Goal: Task Accomplishment & Management: Manage account settings

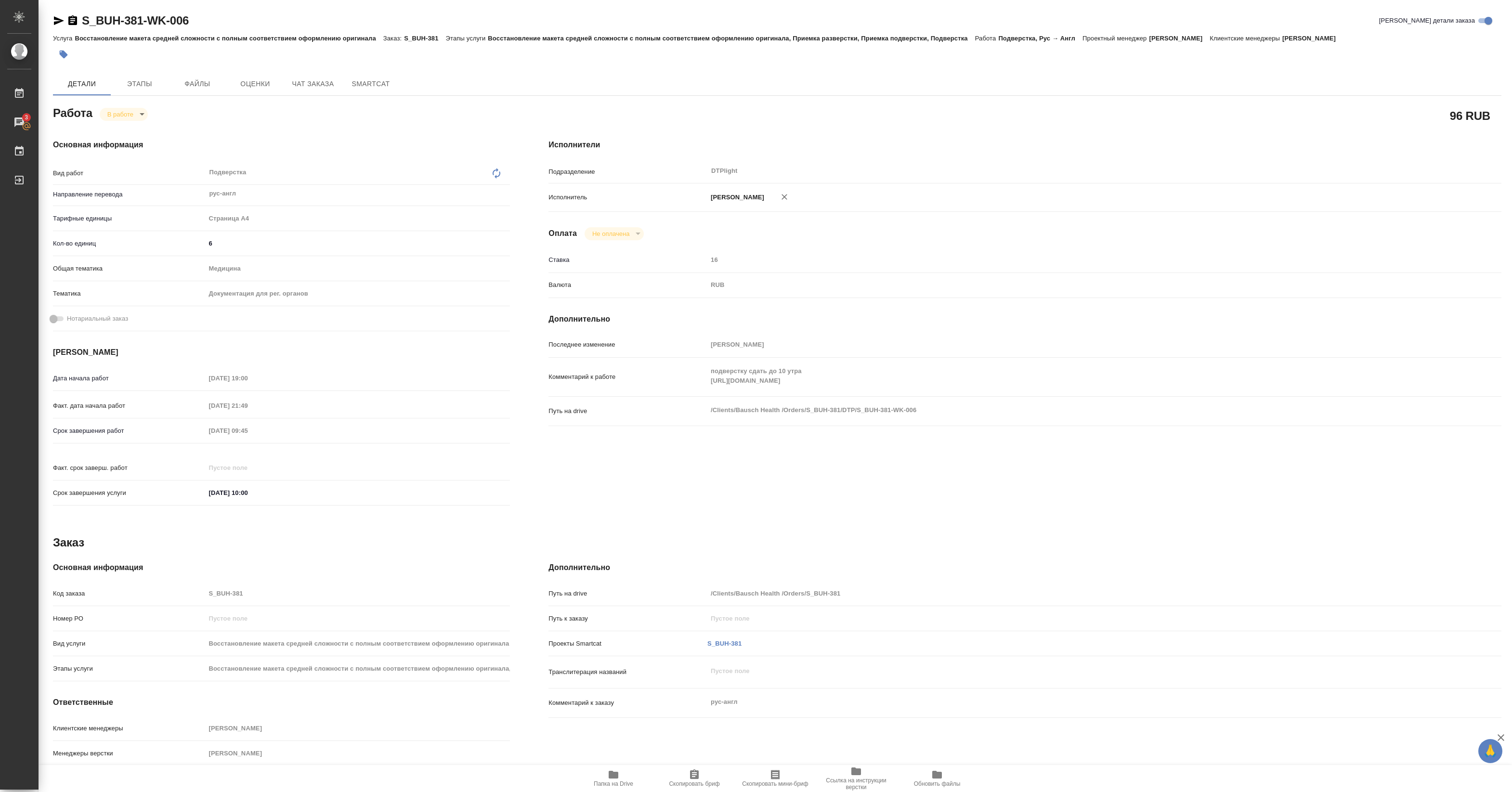
scroll to position [18, 0]
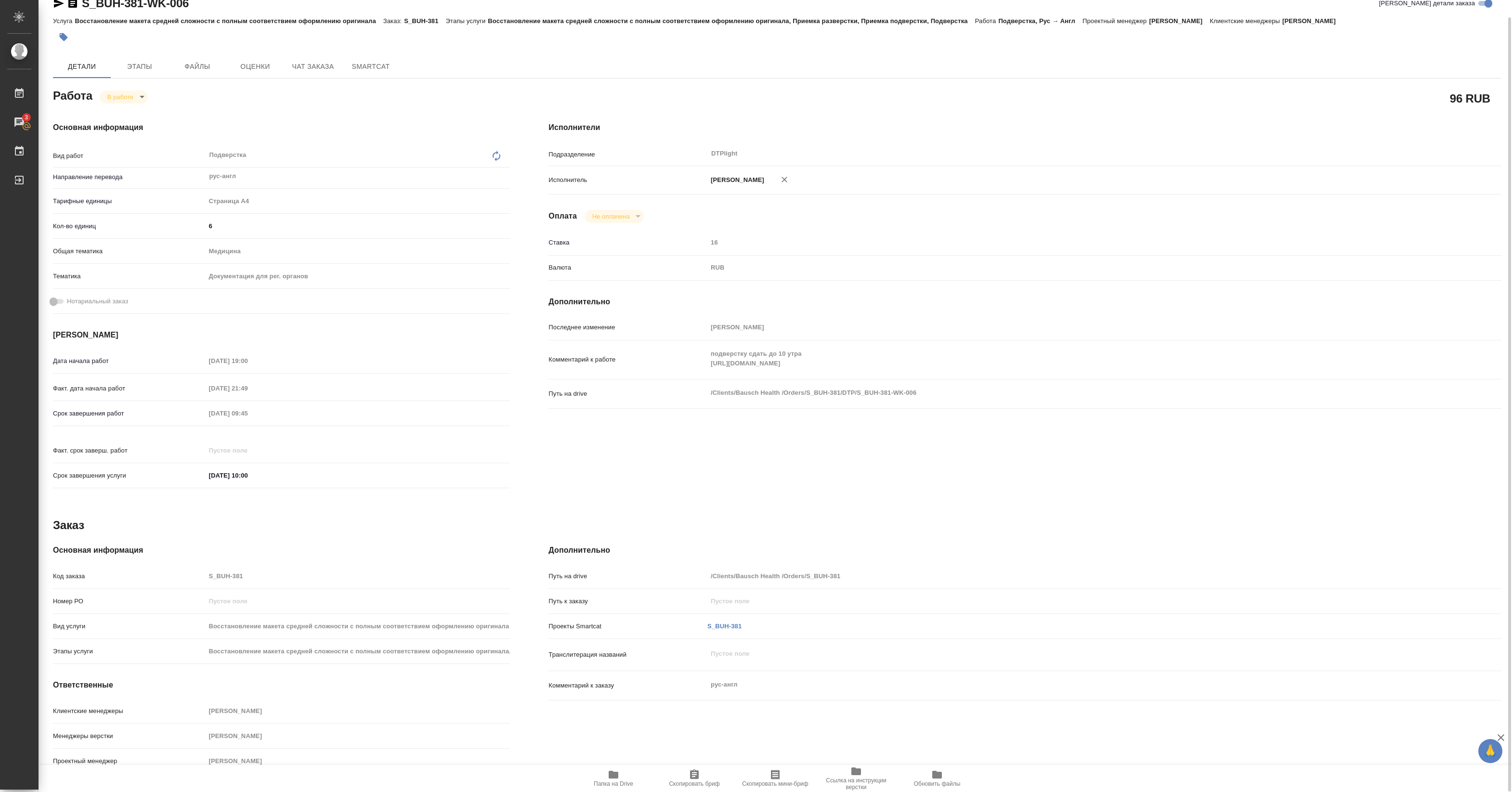
click at [902, 371] on div "Комментарий к работе подверстку сдать до 10 утра https://drive.awatera.com/s/xo…" at bounding box center [1025, 360] width 953 height 31
drag, startPoint x: 694, startPoint y: 379, endPoint x: 697, endPoint y: 385, distance: 6.7
click at [697, 383] on div "Комментарий к работе подверстку сдать до 10 утра https://drive.awatera.com/s/xo…" at bounding box center [1025, 364] width 953 height 39
click at [613, 782] on span "Папка на Drive" at bounding box center [613, 783] width 39 height 6
click at [605, 779] on span "Папка на Drive" at bounding box center [613, 777] width 69 height 18
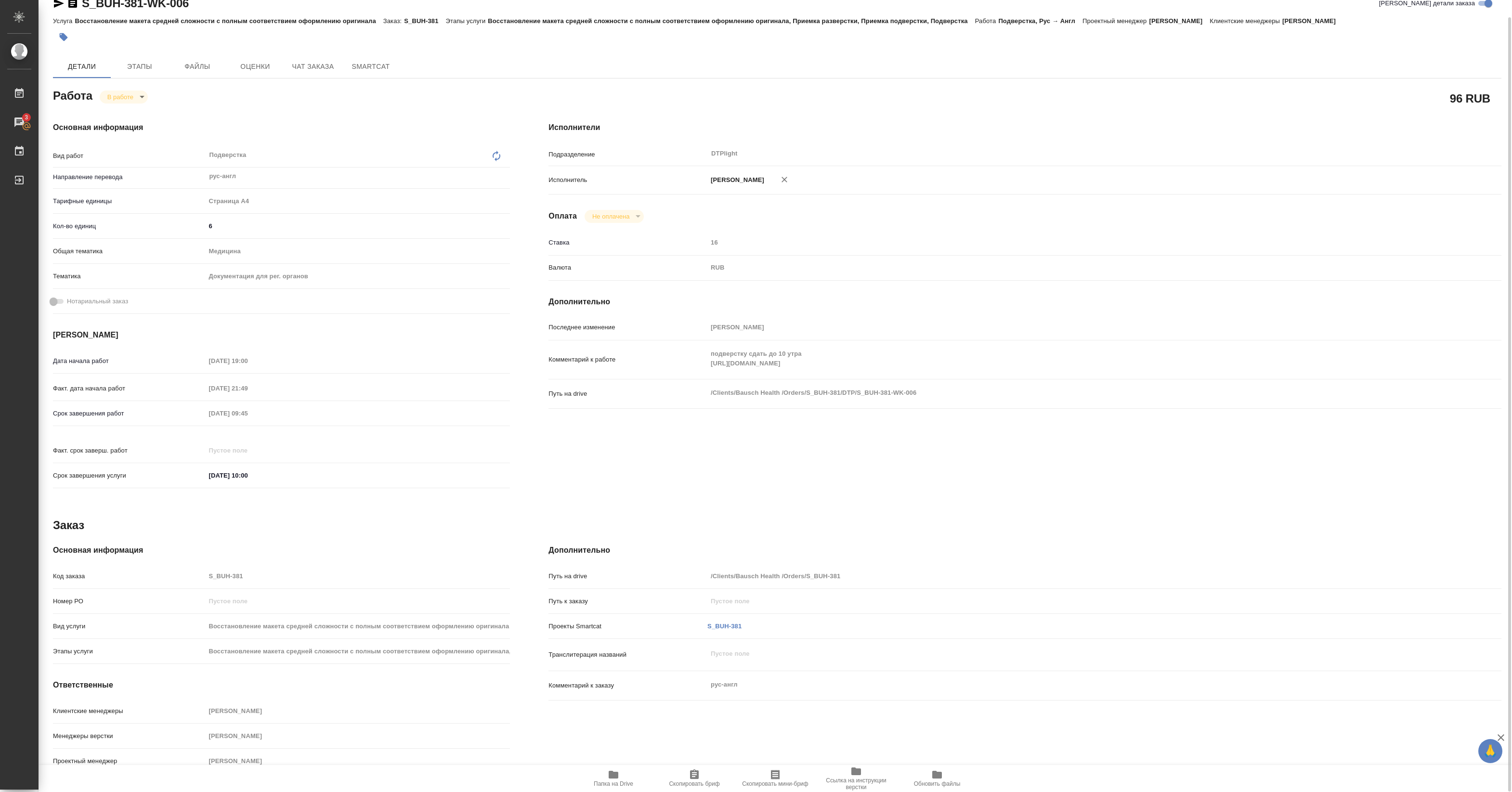
click at [130, 97] on body "🙏 .cls-1 fill:#fff; AWATERA Pankina Anna Работы 3 Чаты График Выйти S_BUH-381-W…" at bounding box center [756, 396] width 1512 height 792
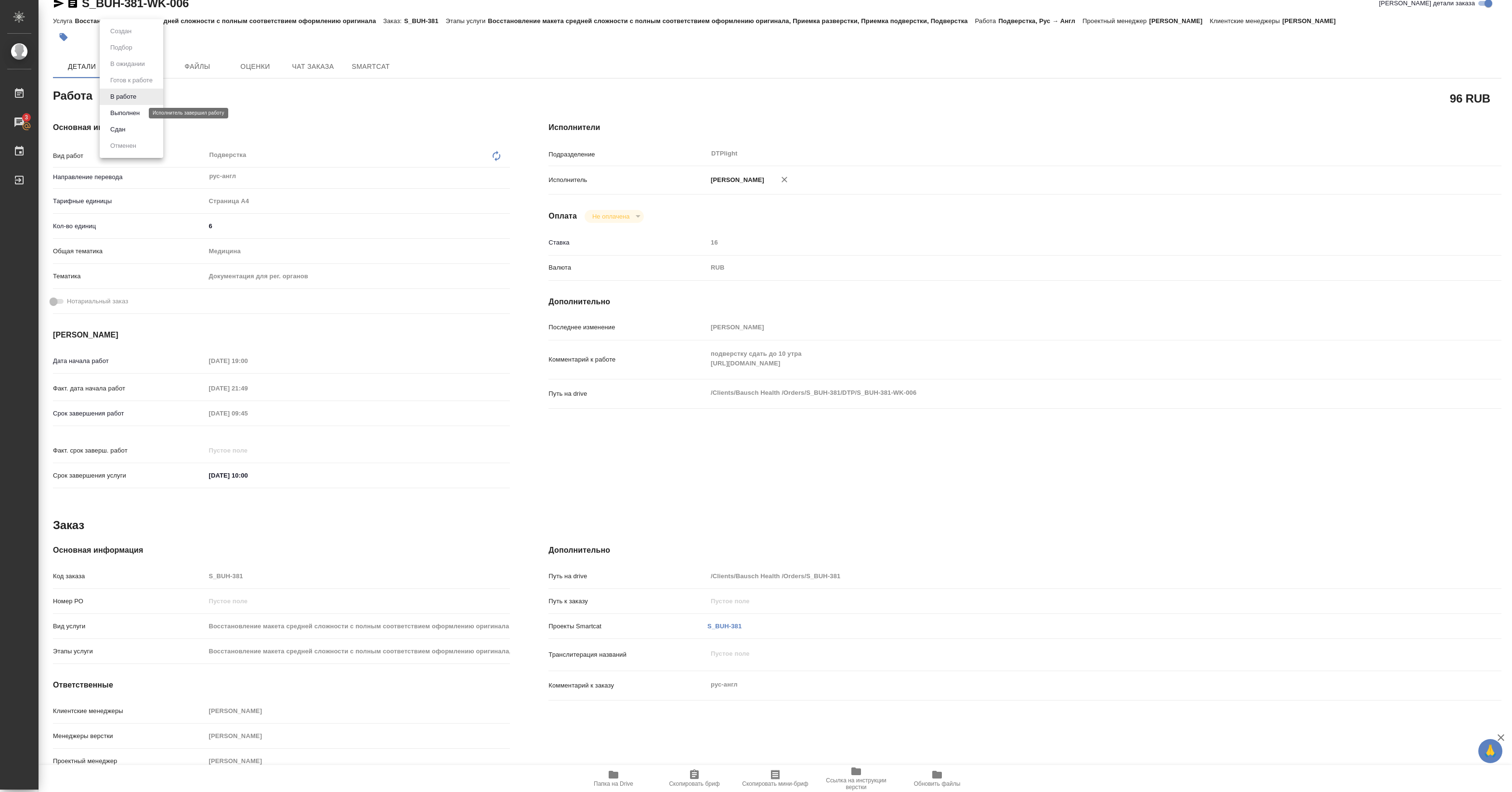
click at [127, 111] on button "Выполнен" at bounding box center [125, 113] width 35 height 11
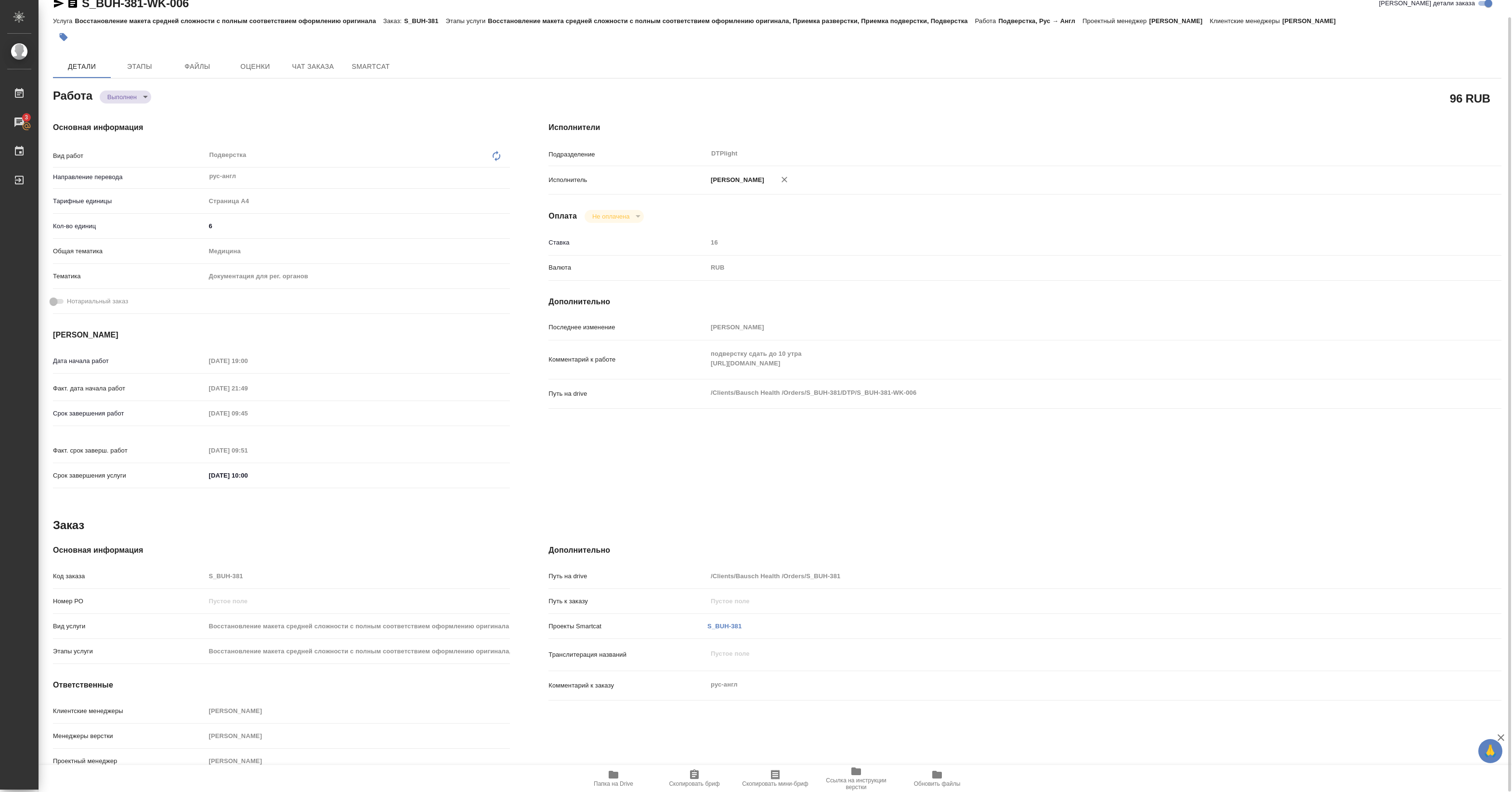
type textarea "x"
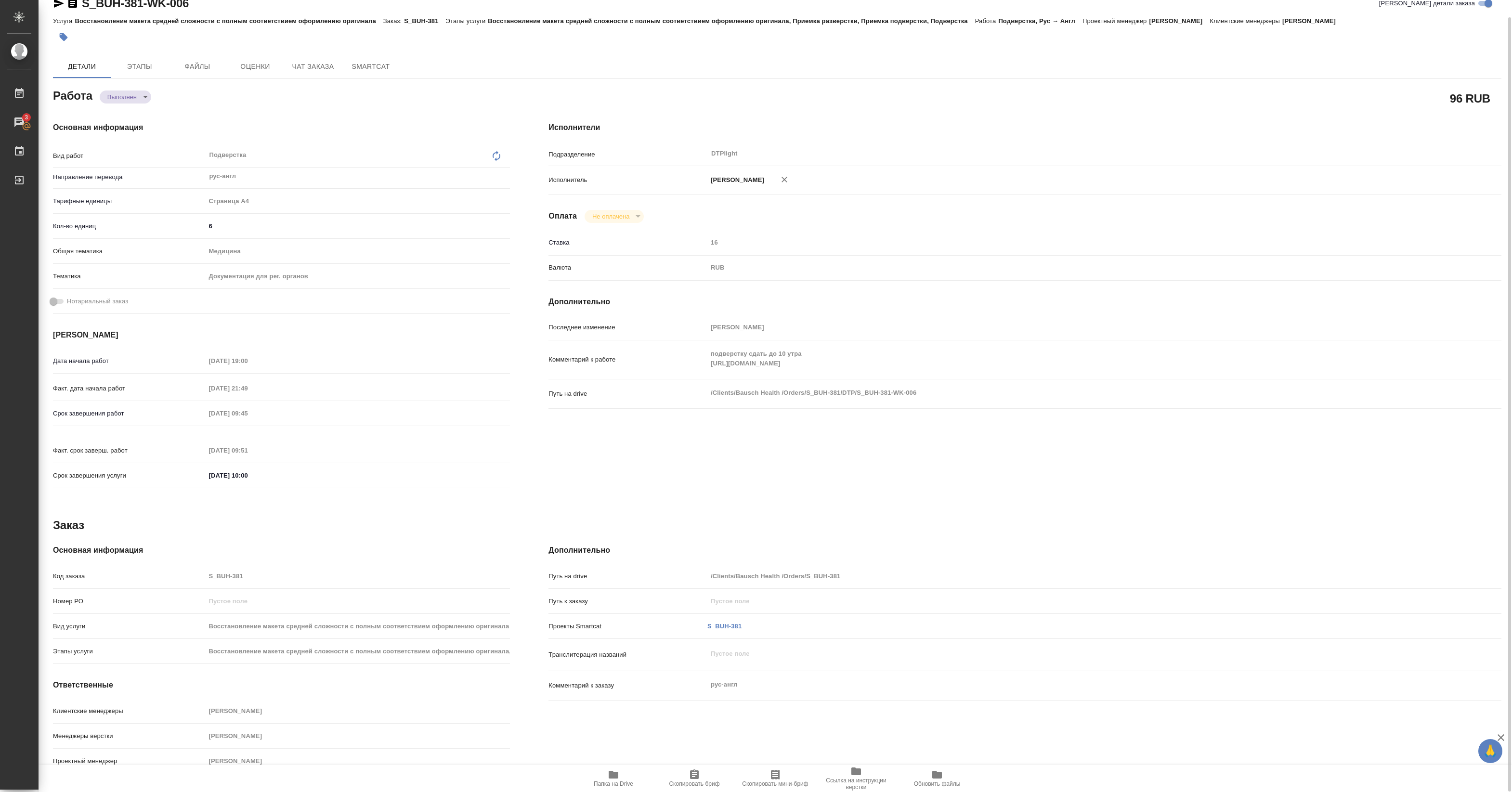
type textarea "x"
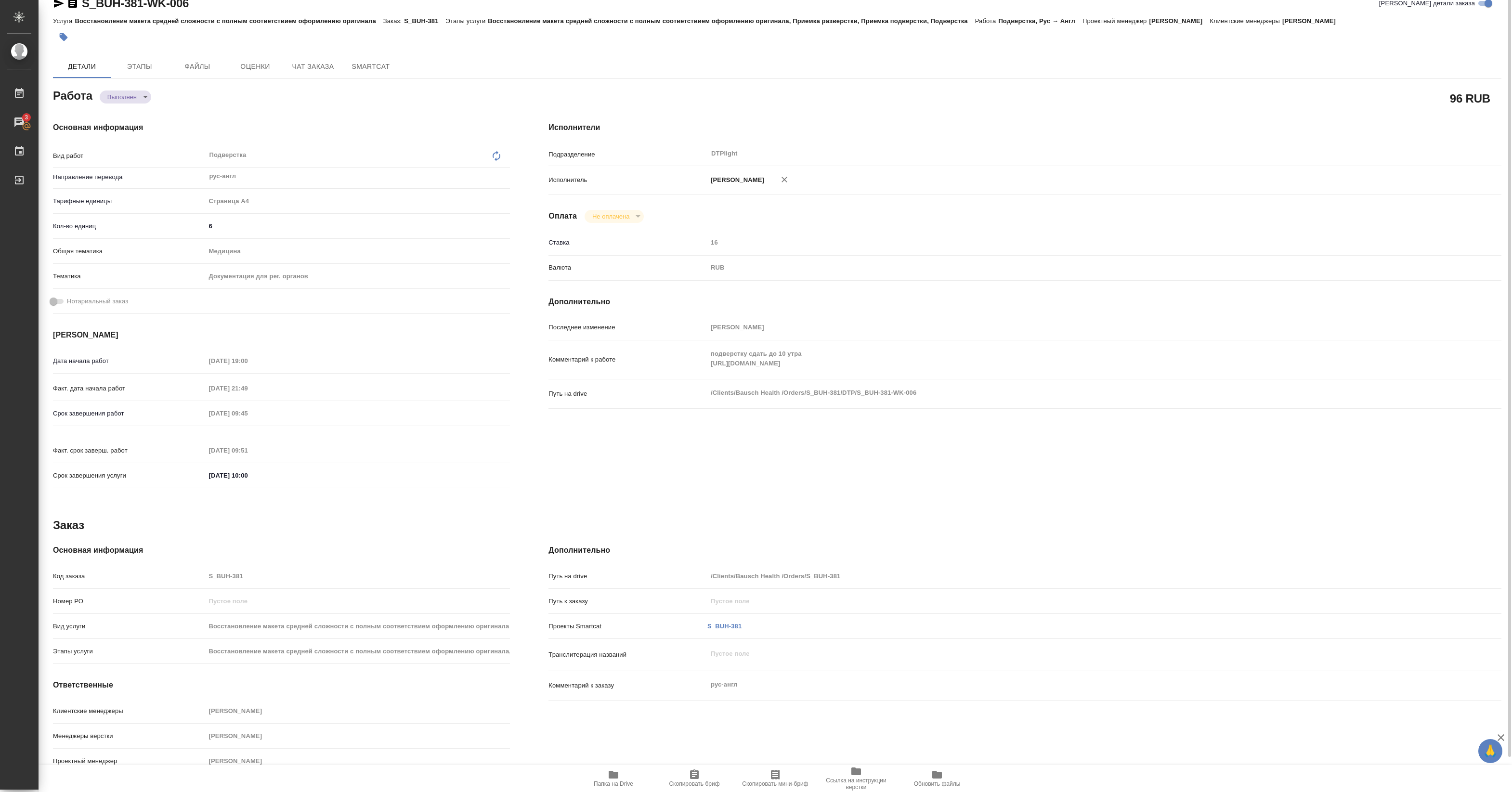
scroll to position [0, 0]
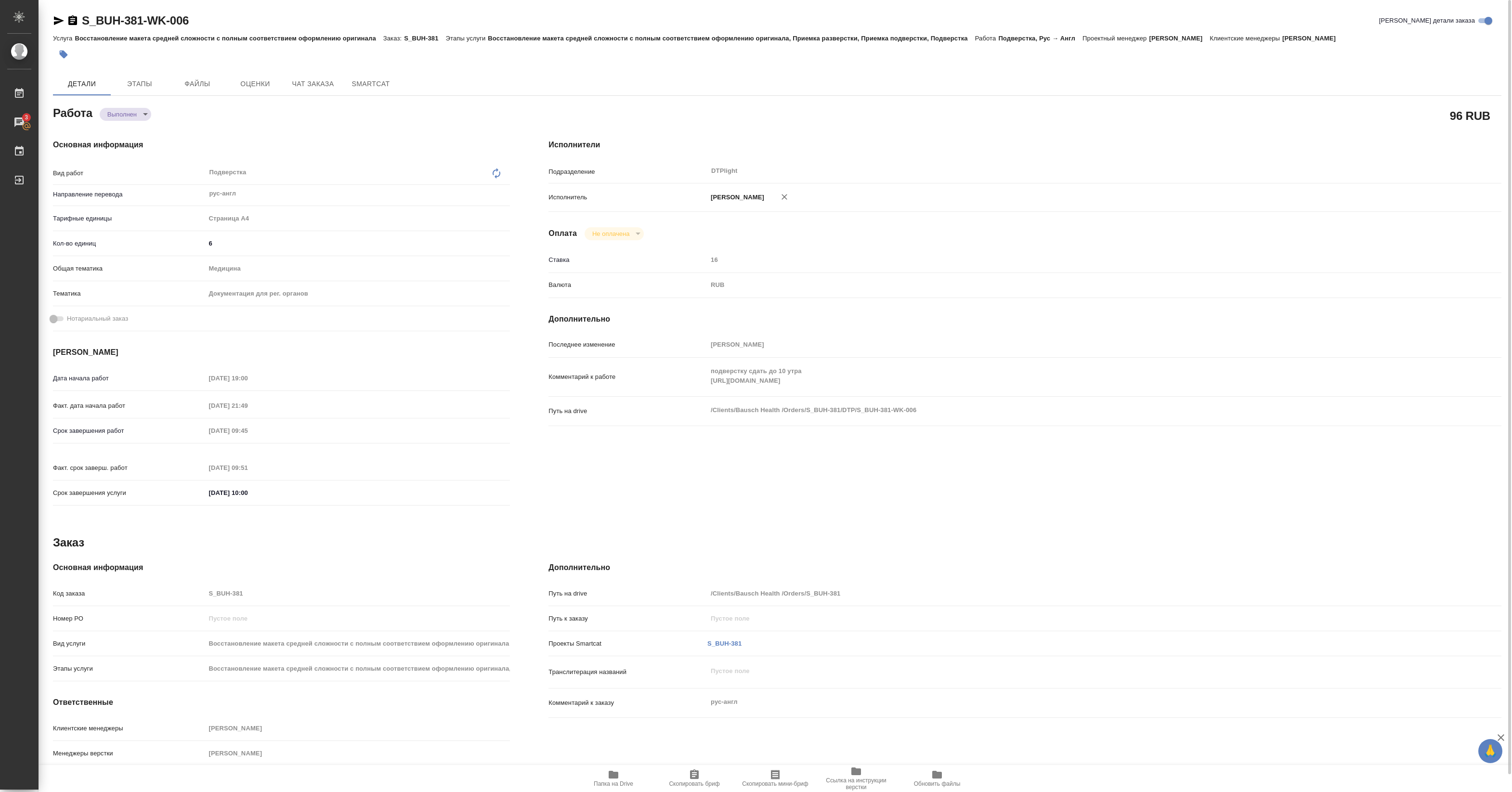
type textarea "x"
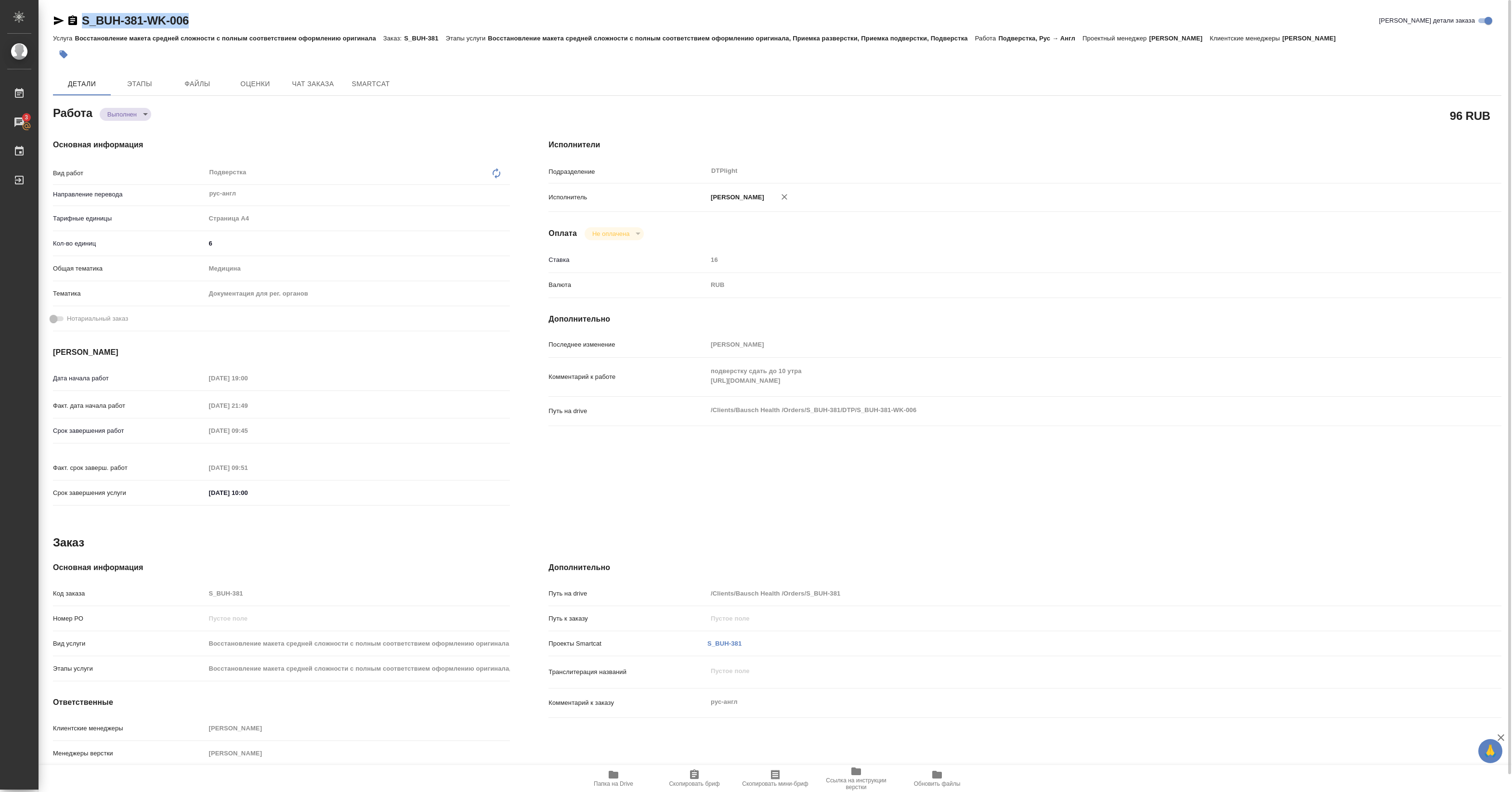
drag, startPoint x: 82, startPoint y: 30, endPoint x: 211, endPoint y: 21, distance: 129.3
click at [211, 21] on div "S_BUH-381-WK-006 Кратко детали заказа" at bounding box center [777, 22] width 1449 height 19
copy link "S_BUH-381-WK-006"
drag, startPoint x: 251, startPoint y: 113, endPoint x: 223, endPoint y: 72, distance: 49.6
click at [251, 113] on div "Работа Выполнен completed" at bounding box center [281, 112] width 457 height 18
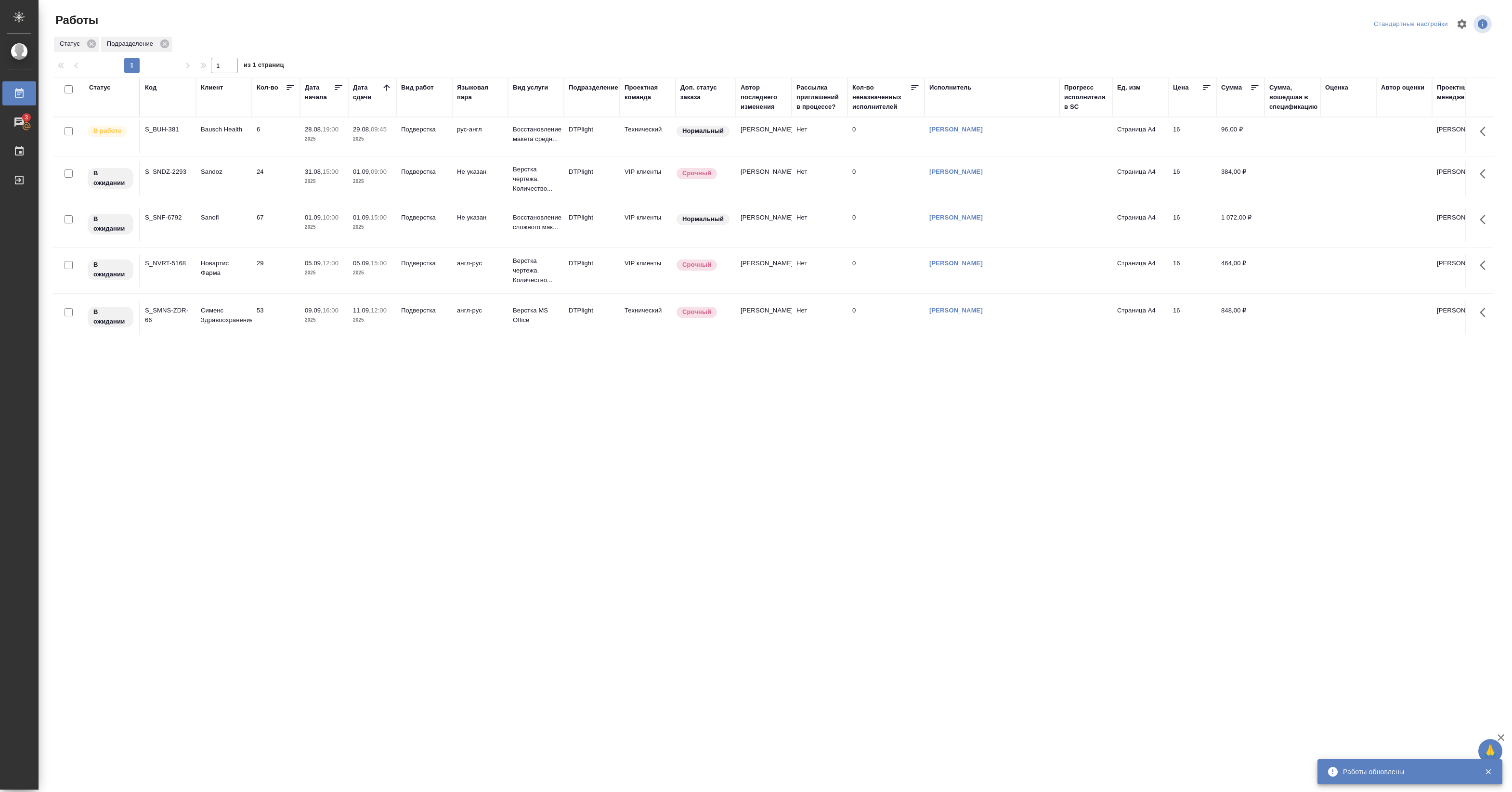
click at [697, 554] on div ".cls-1 fill:#fff; AWATERA [PERSON_NAME] Работы 3 Чаты График Выйти Работы Станд…" at bounding box center [756, 396] width 1512 height 792
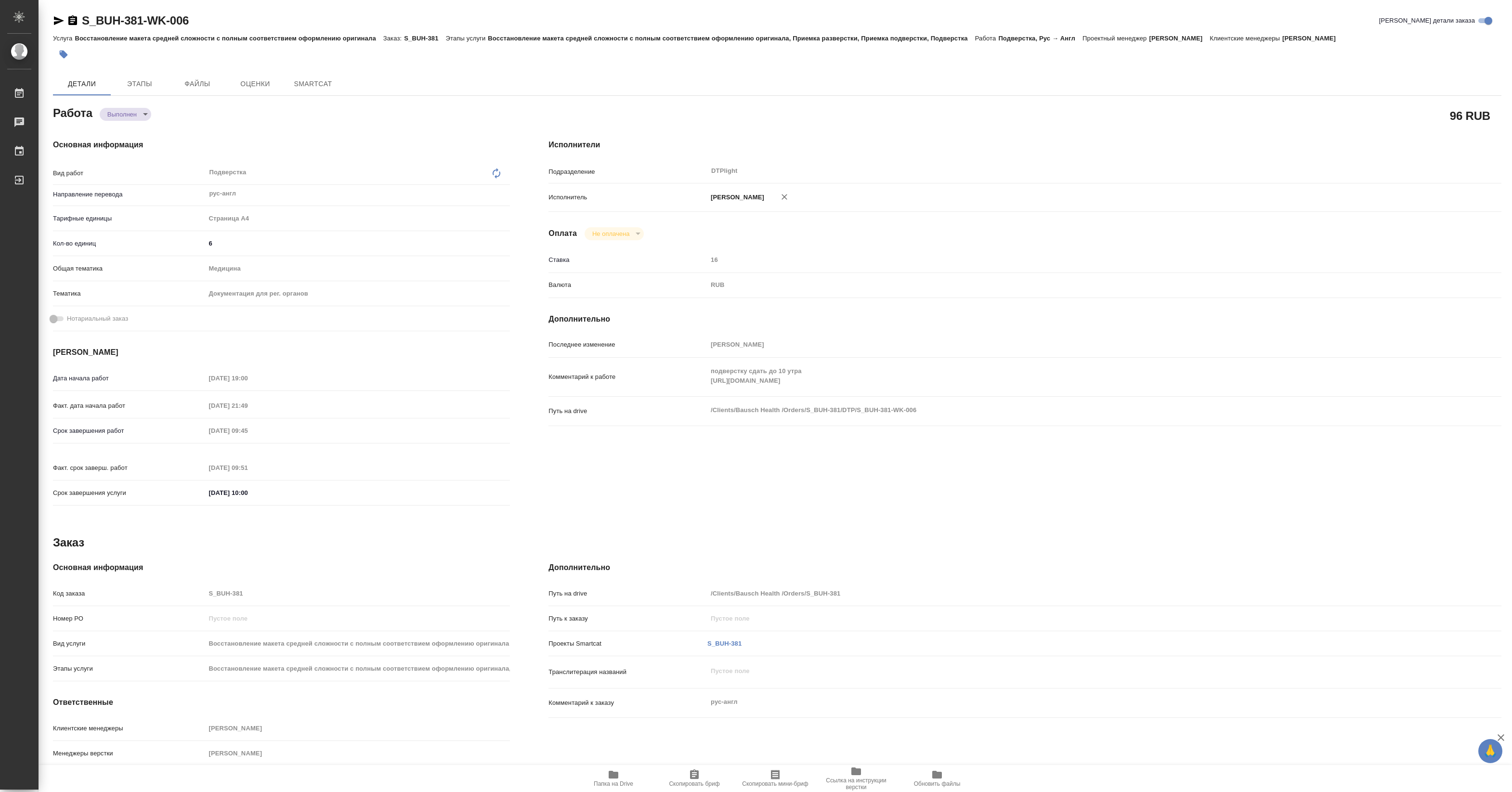
type textarea "x"
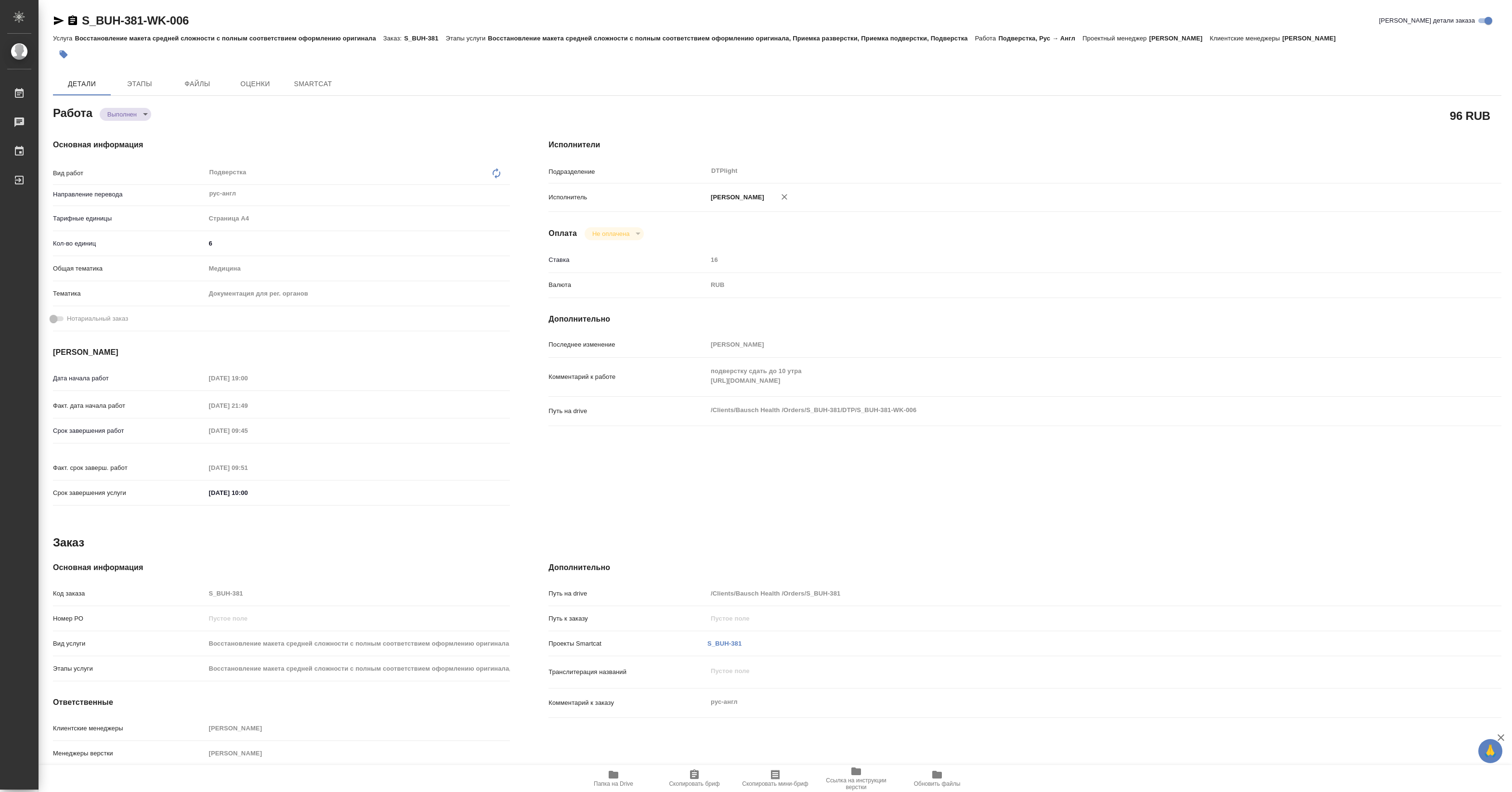
type textarea "x"
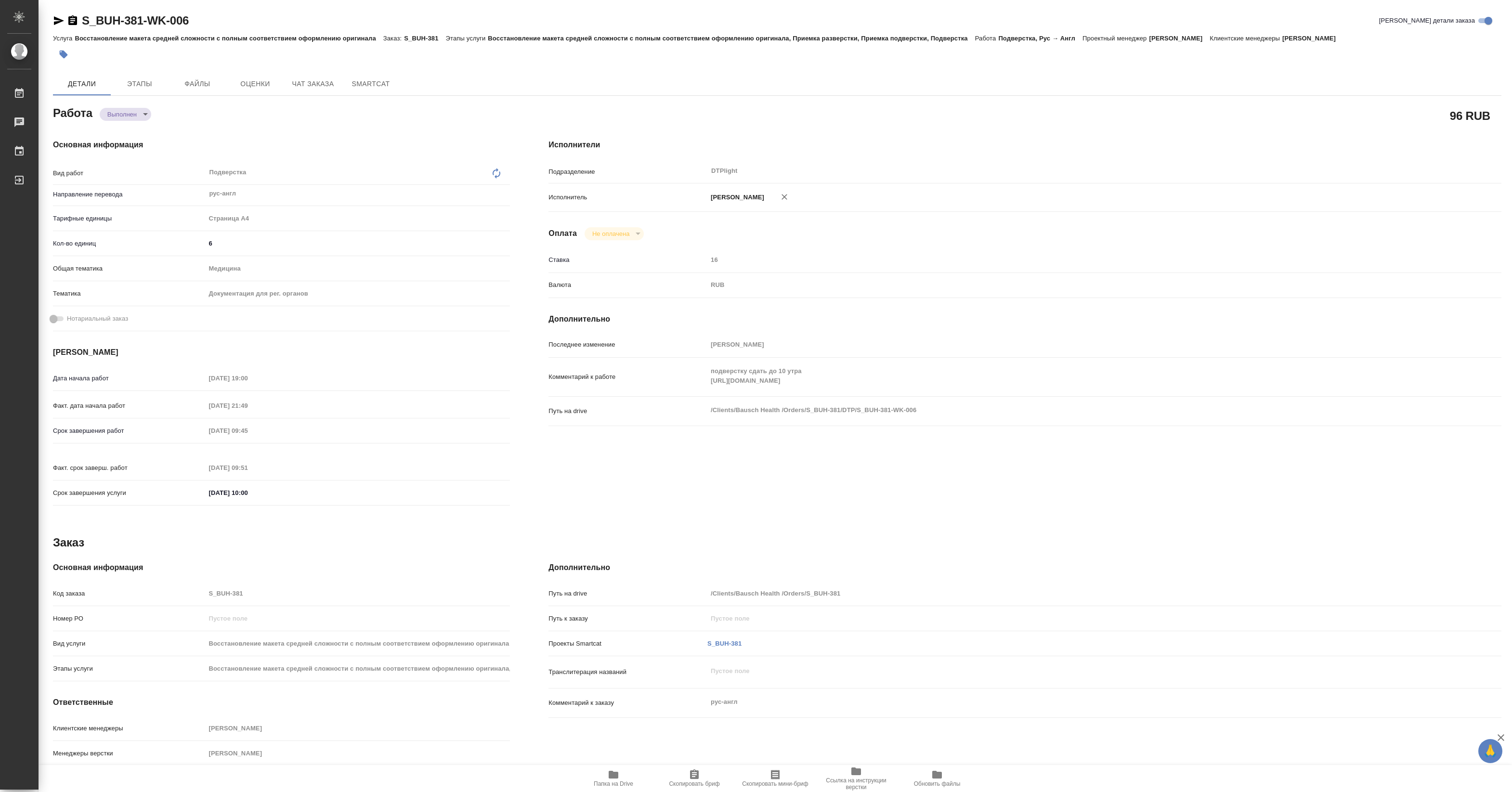
type textarea "x"
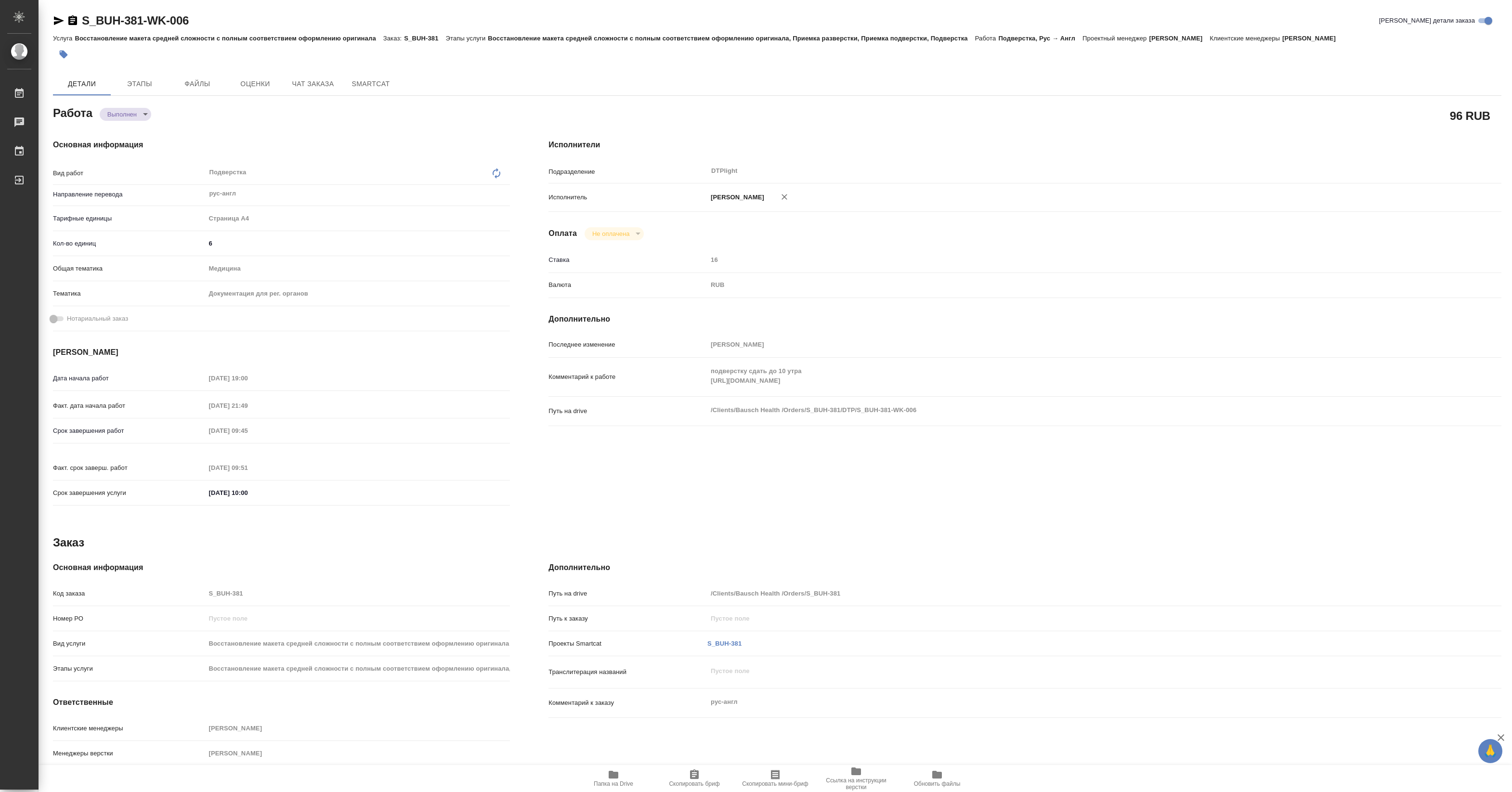
type textarea "x"
